Goal: Information Seeking & Learning: Learn about a topic

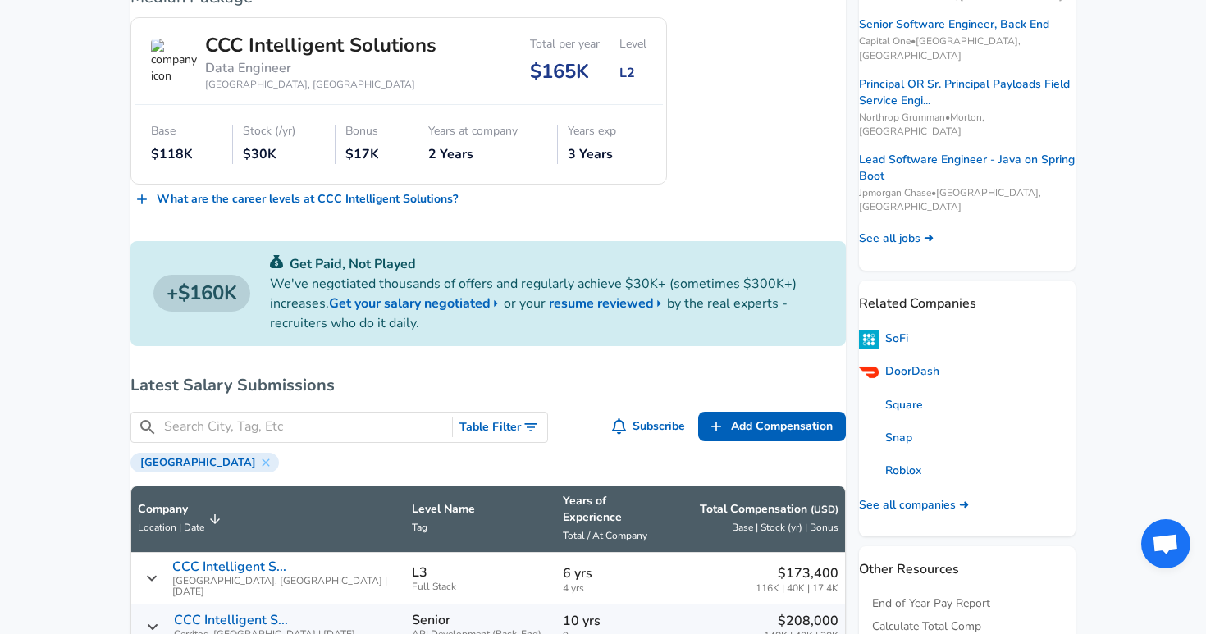
scroll to position [380, 0]
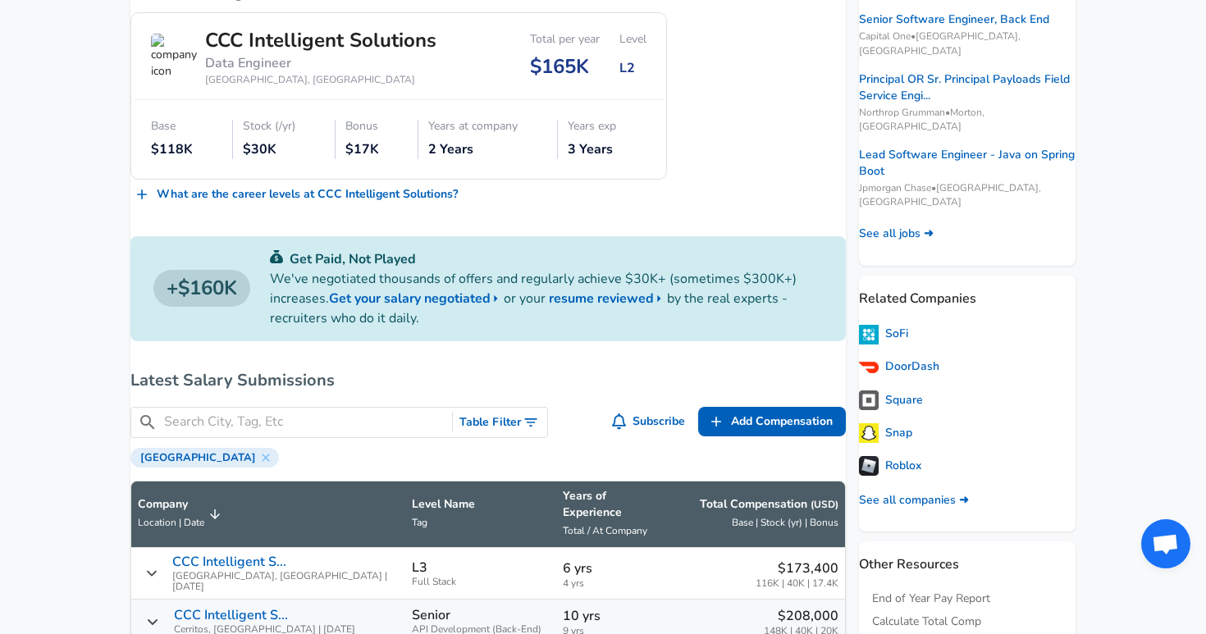
click at [513, 438] on button "Table Filter" at bounding box center [500, 423] width 94 height 30
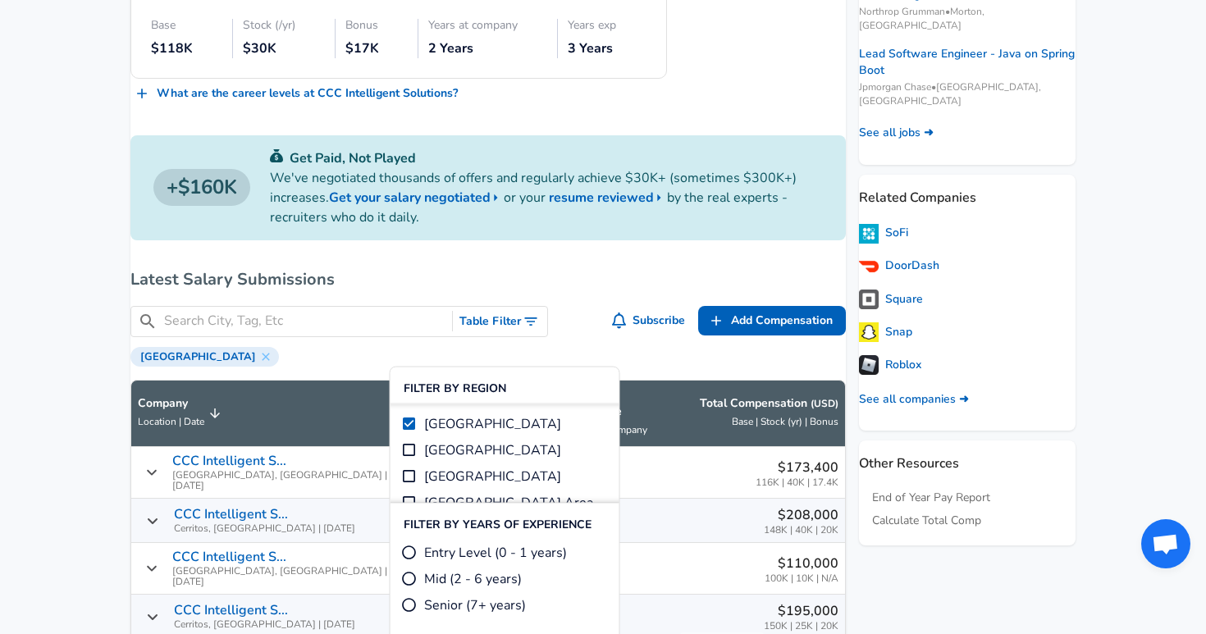
scroll to position [580, 0]
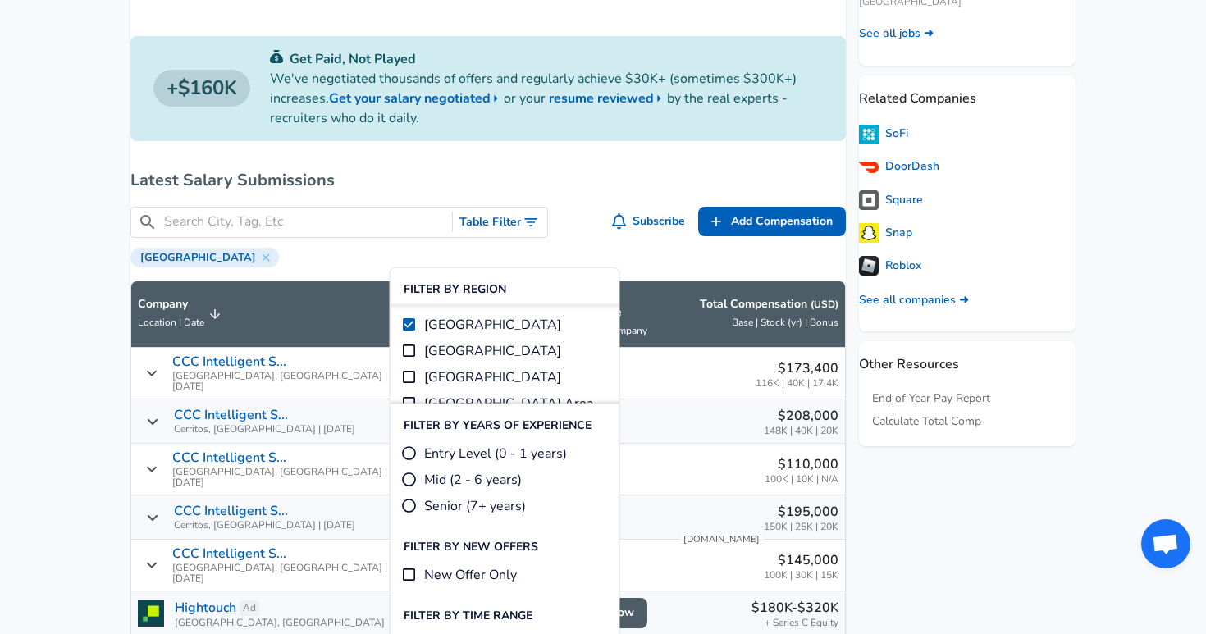
click at [675, 267] on div "[GEOGRAPHIC_DATA]" at bounding box center [487, 255] width 715 height 23
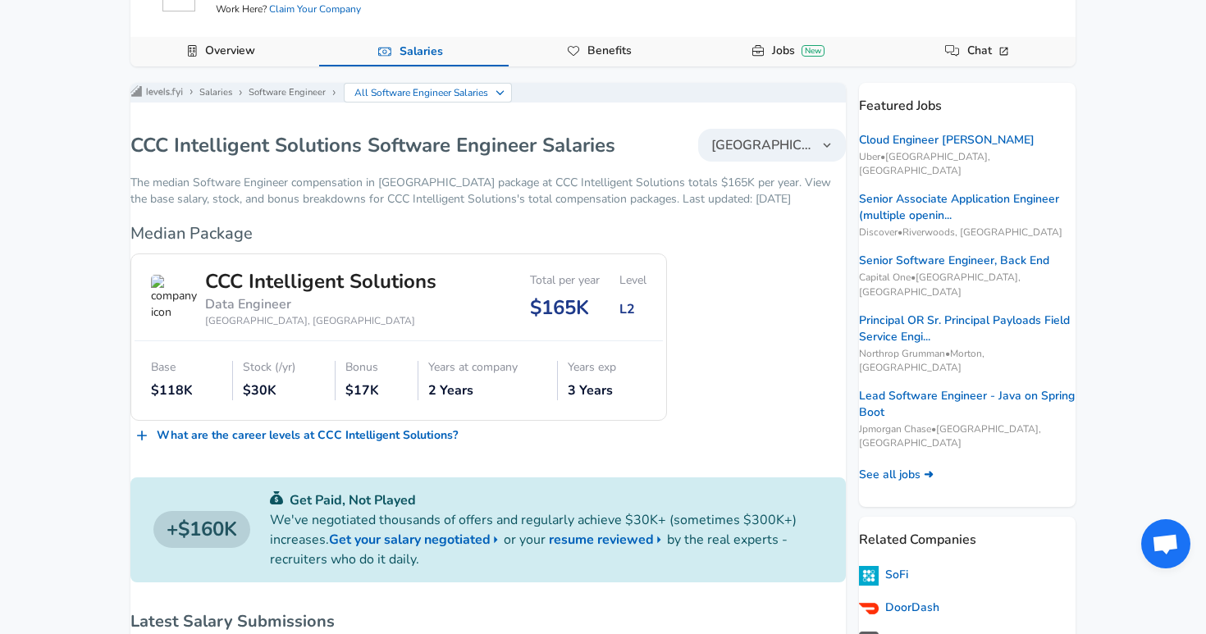
scroll to position [138, 0]
click at [258, 56] on link "Overview" at bounding box center [230, 52] width 63 height 28
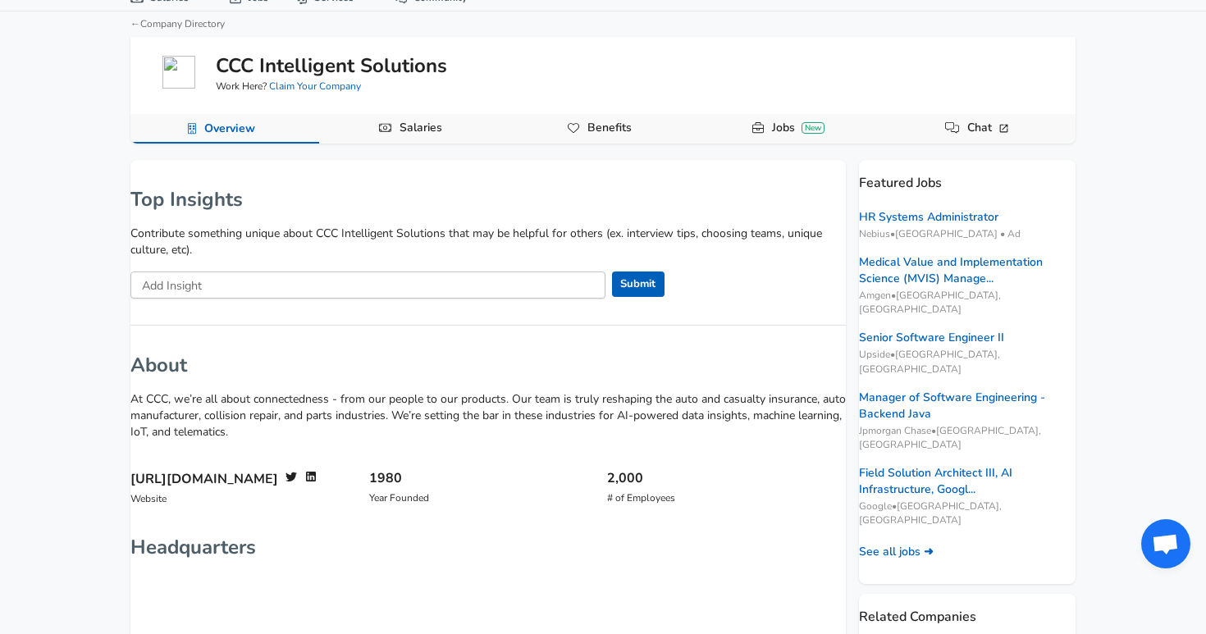
scroll to position [57, 0]
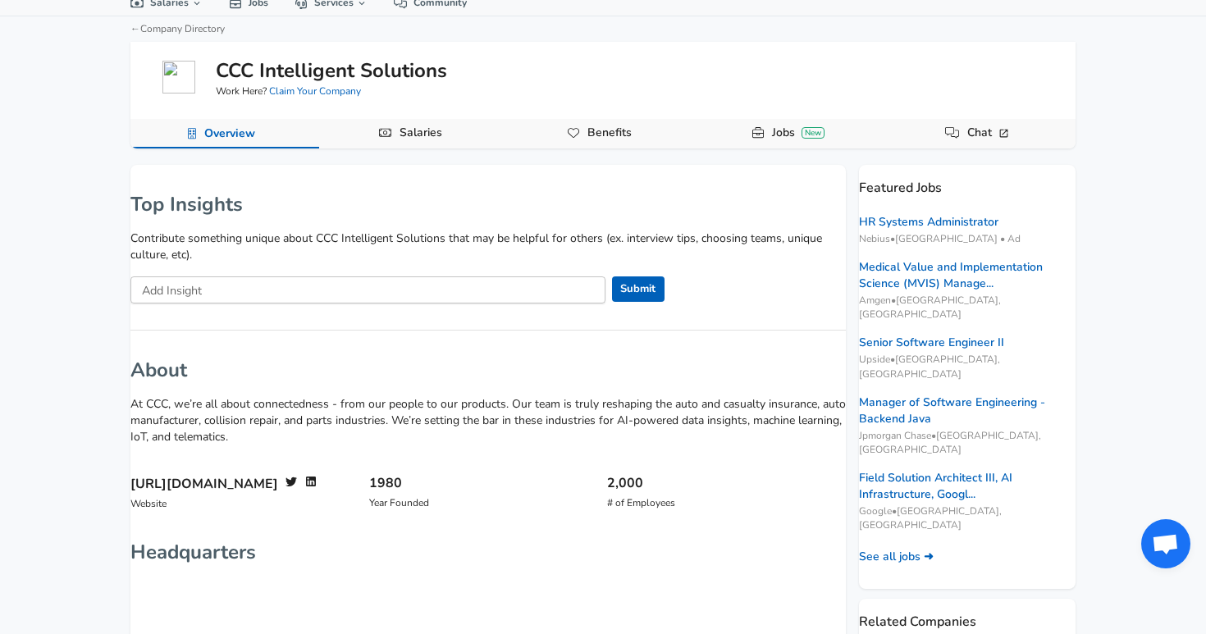
click at [413, 151] on div "For Employers $ USD / yr Change English (US) Change Community Notifications Pro…" at bounding box center [603, 260] width 1206 height 634
click at [413, 139] on link "Salaries" at bounding box center [421, 133] width 56 height 28
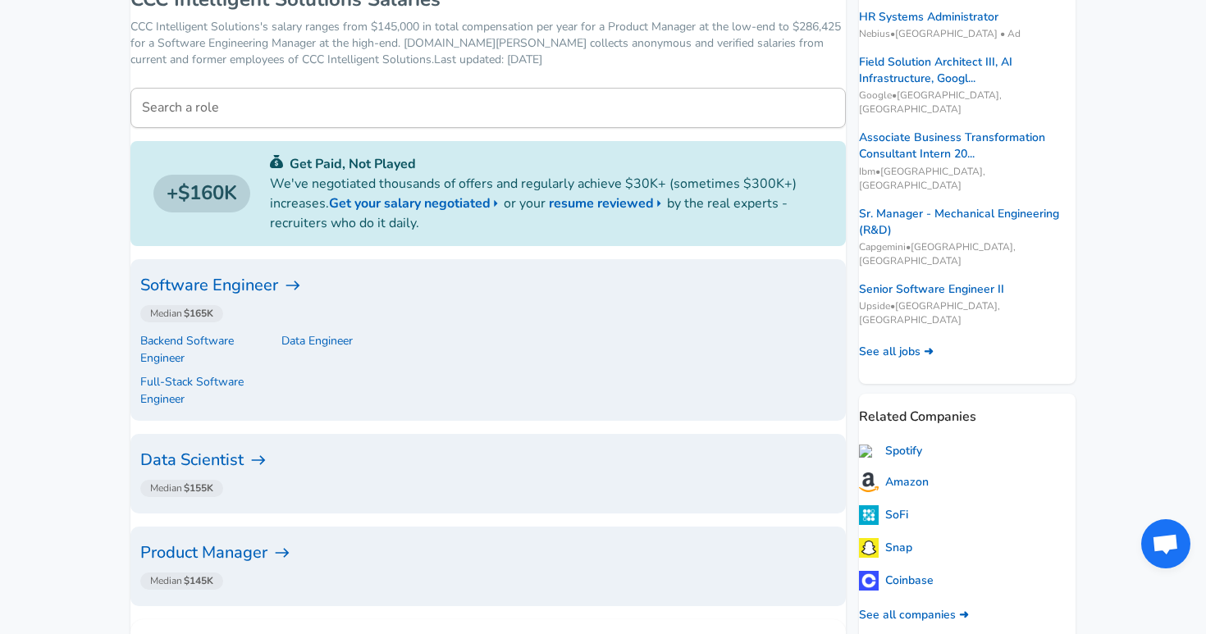
scroll to position [285, 0]
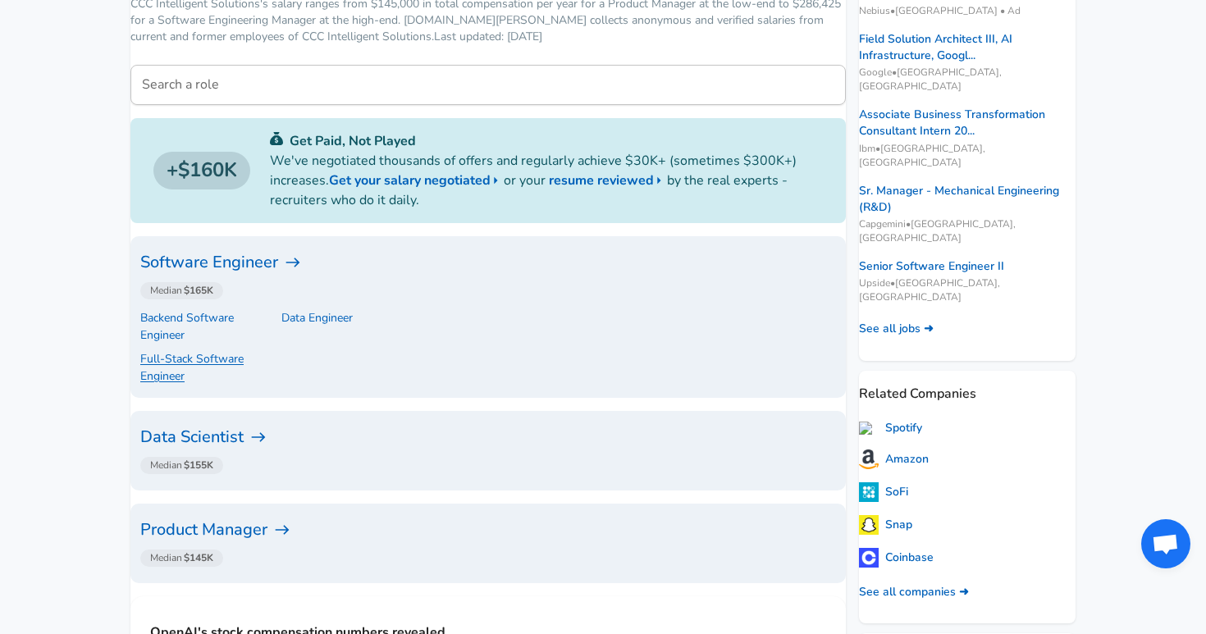
click at [249, 350] on p "Full-Stack Software Engineer" at bounding box center [205, 367] width 130 height 34
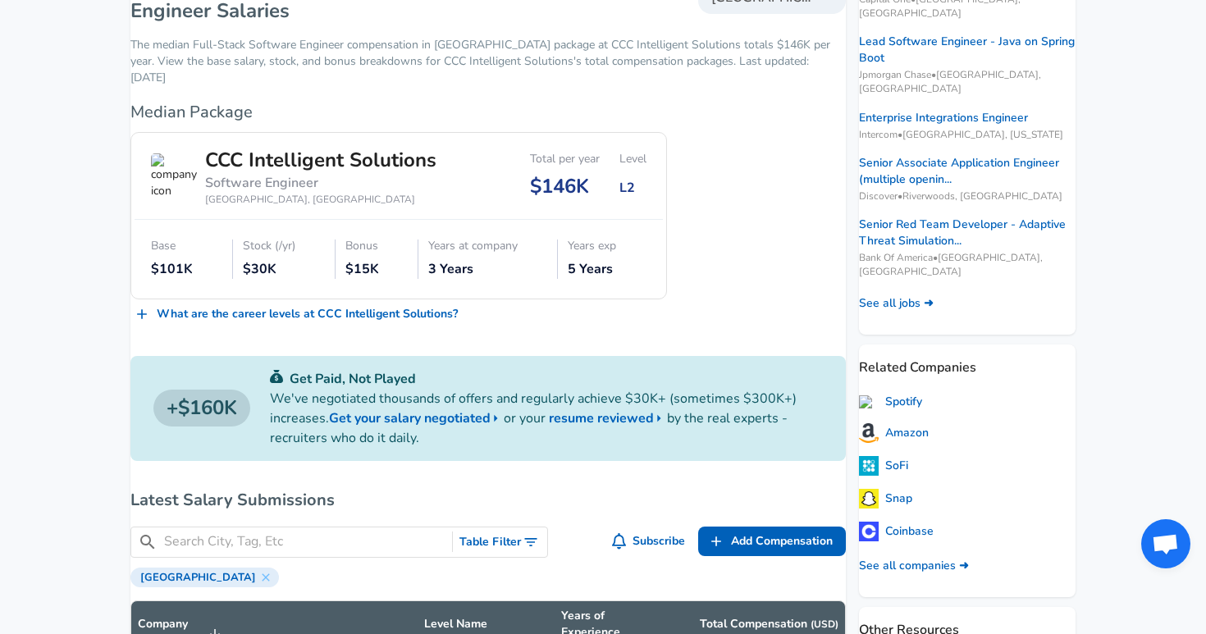
scroll to position [241, 0]
